Goal: Communication & Community: Answer question/provide support

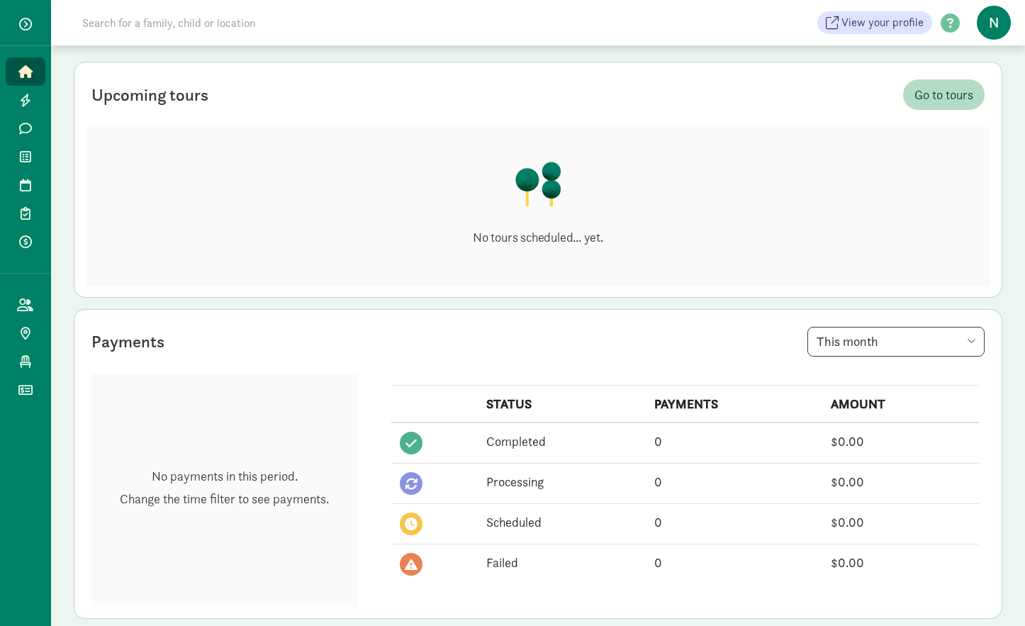
scroll to position [121, 0]
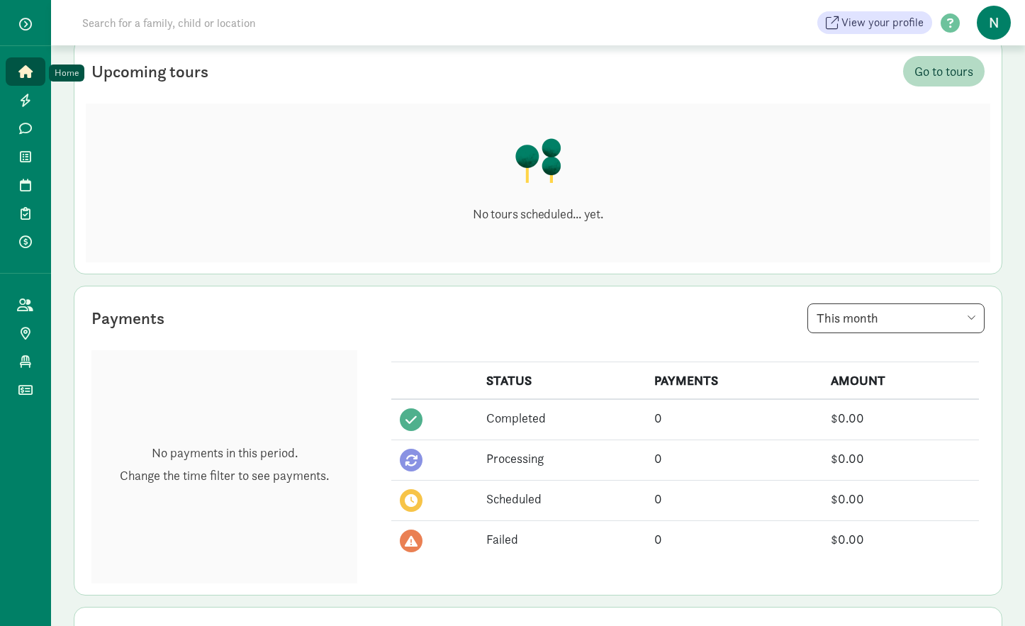
click at [25, 71] on icon at bounding box center [25, 71] width 14 height 13
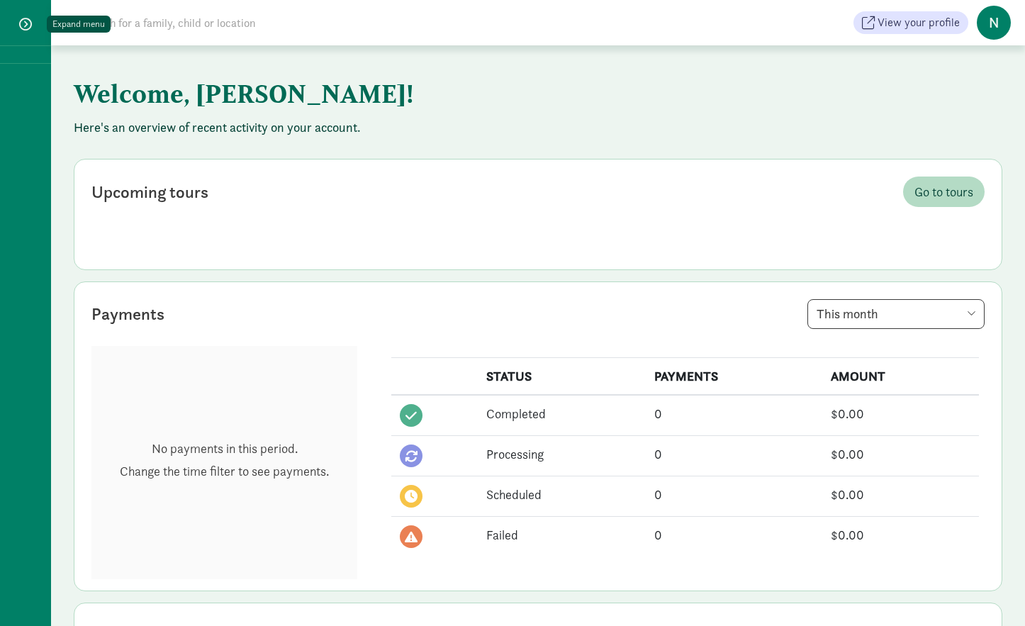
click at [32, 24] on button "button" at bounding box center [25, 24] width 35 height 24
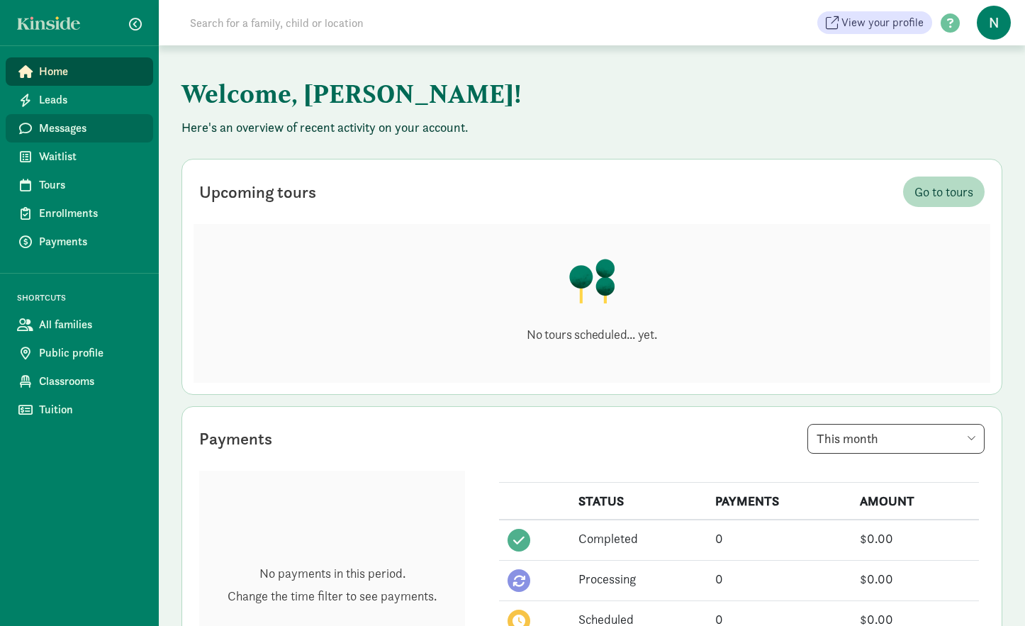
click at [71, 133] on span "Messages" at bounding box center [90, 128] width 103 height 17
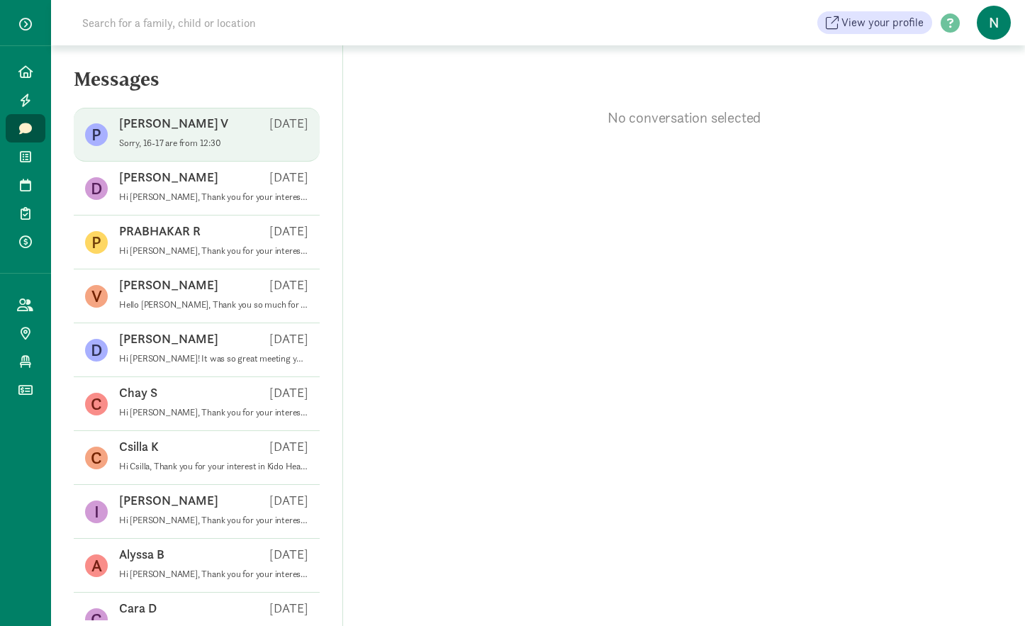
click at [243, 141] on p "Sorry, 16-17 are from 12:30" at bounding box center [213, 143] width 189 height 11
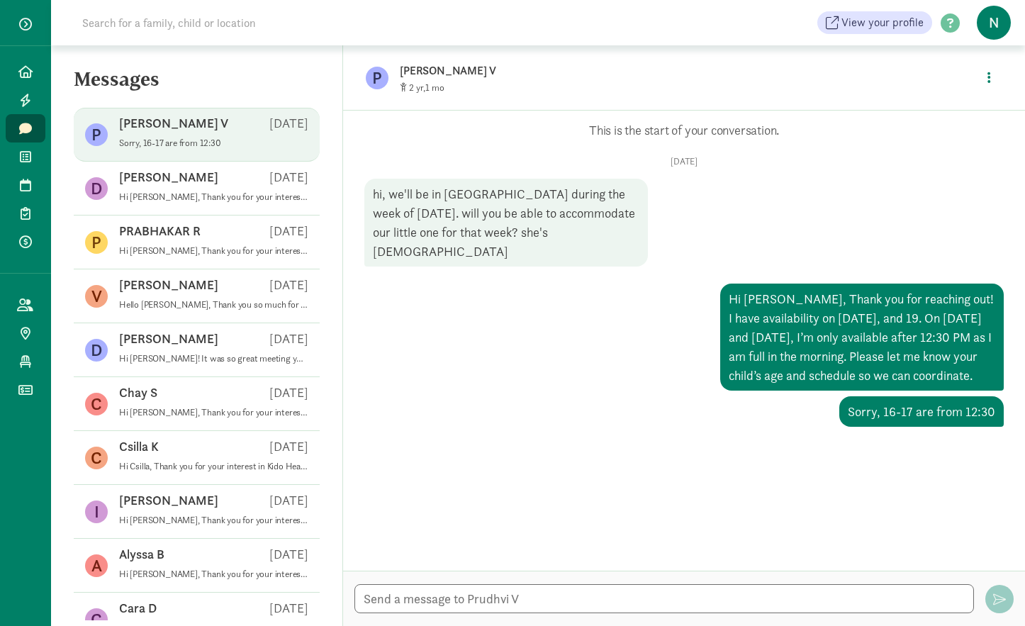
drag, startPoint x: 732, startPoint y: 280, endPoint x: 820, endPoint y: 371, distance: 126.9
click at [821, 371] on div "Hi Prudhvi, Thank you for reaching out! I have availability on September 15, 18…" at bounding box center [862, 337] width 284 height 107
copy div "Hi Prudhvi, Thank you for reaching out! I have availability on September 15, 18…"
